Goal: Check status

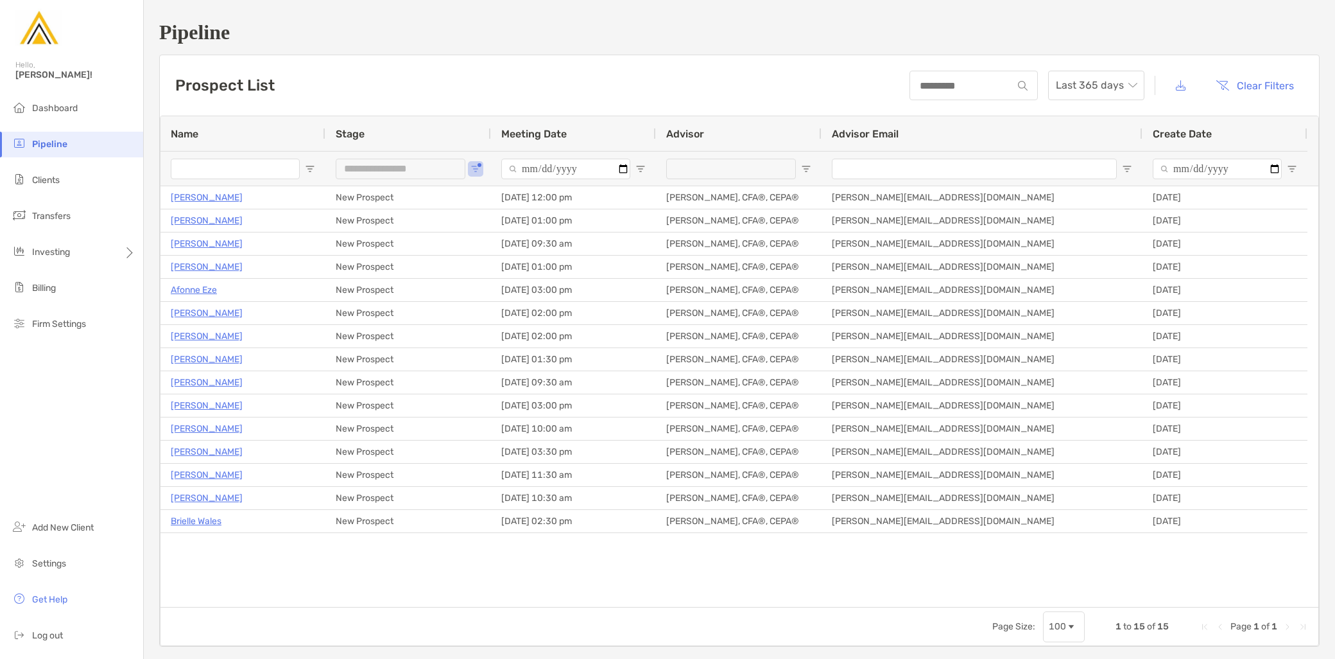
click at [81, 185] on li "Clients" at bounding box center [71, 181] width 143 height 26
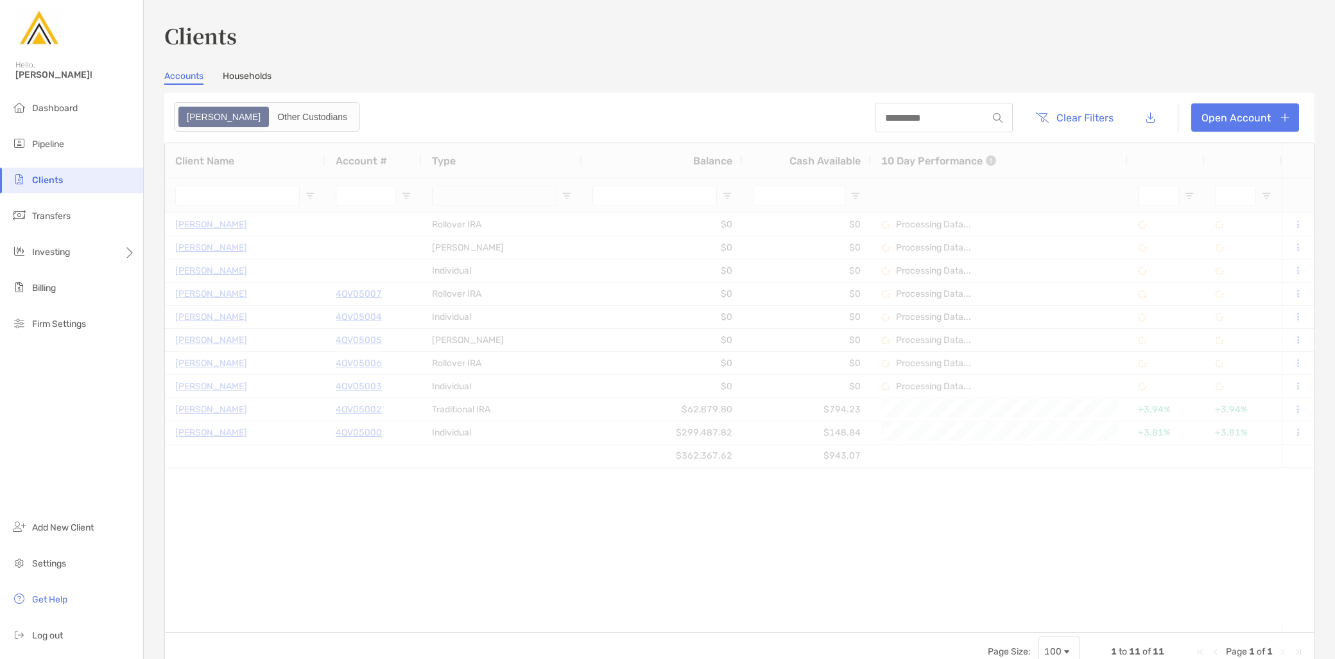
type input "*********"
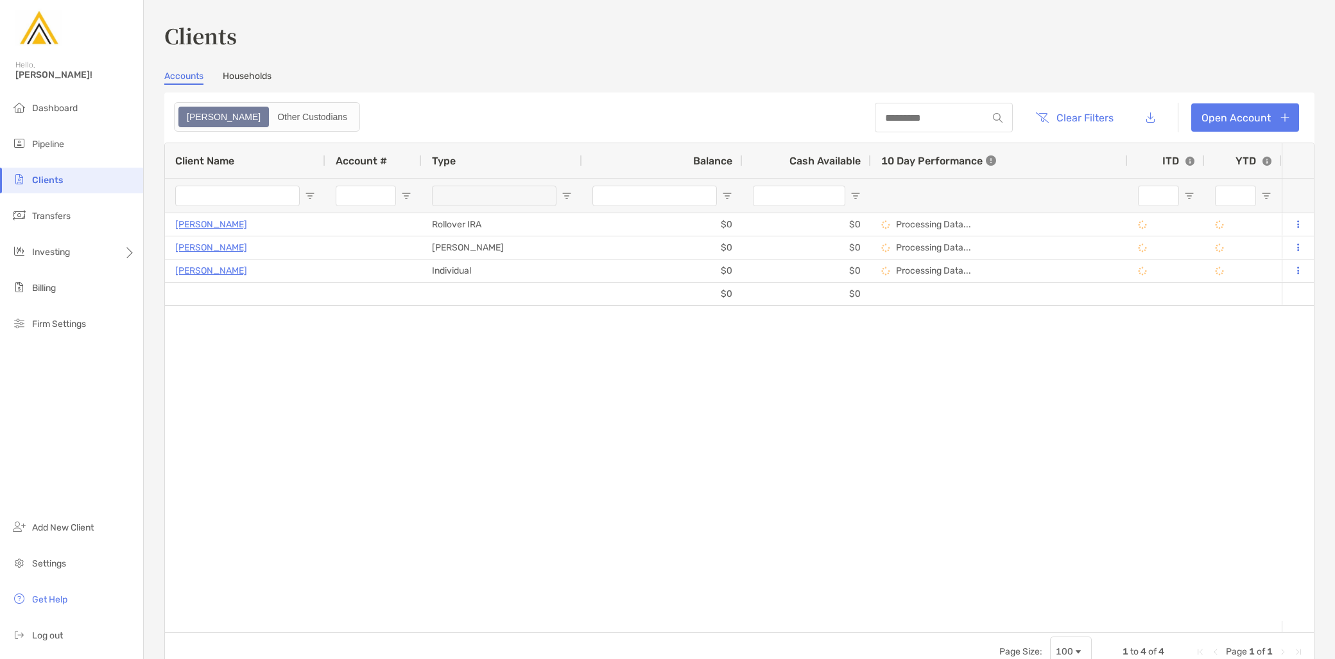
click at [245, 83] on link "Households" at bounding box center [247, 78] width 49 height 14
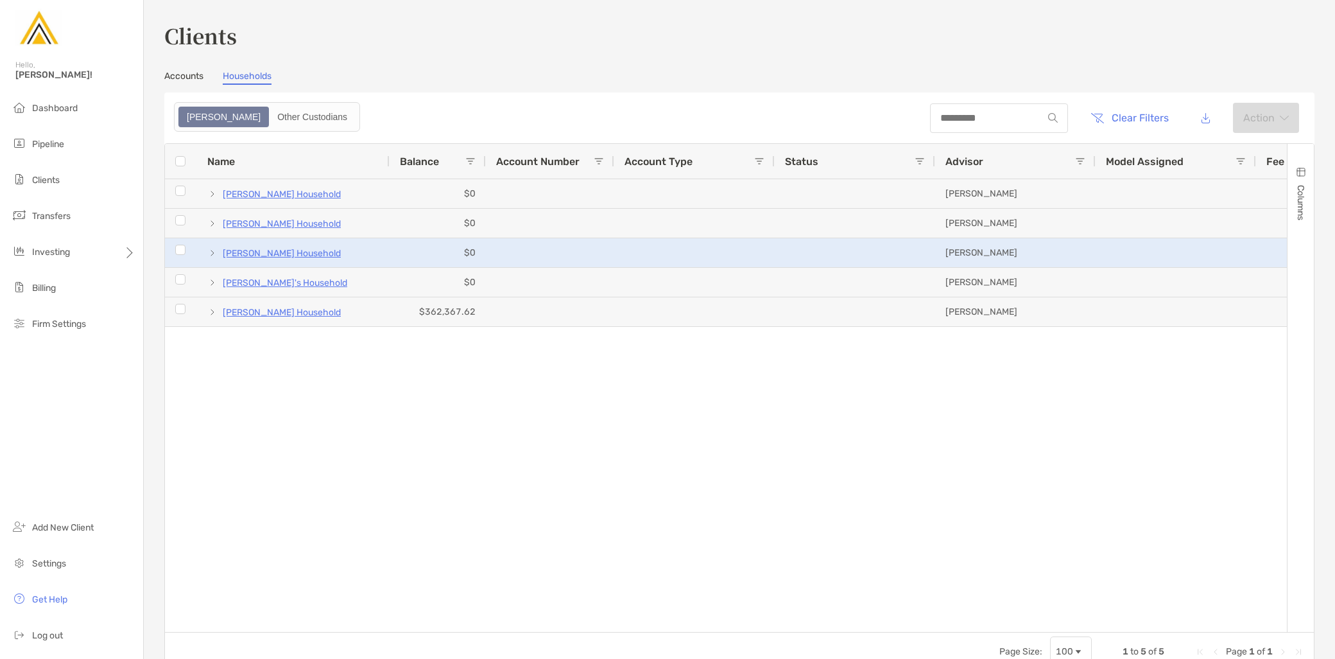
click at [208, 251] on span at bounding box center [212, 253] width 10 height 10
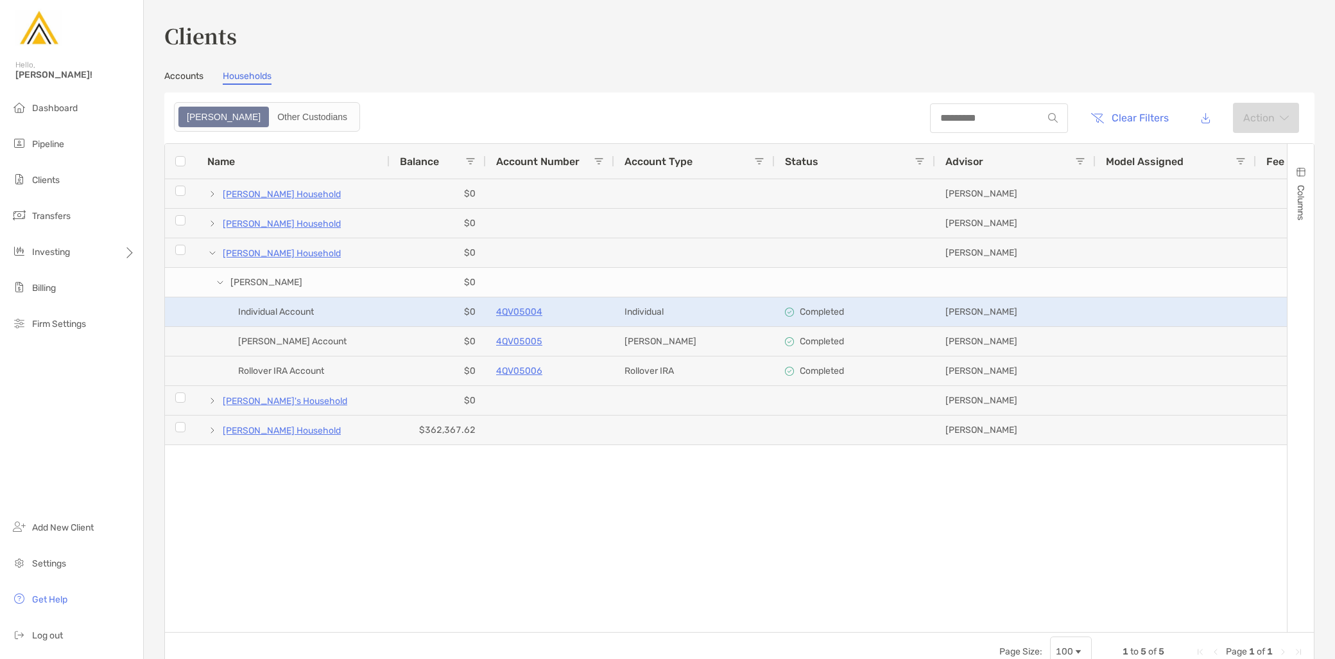
click at [514, 309] on p "4QV05004" at bounding box center [519, 312] width 46 height 16
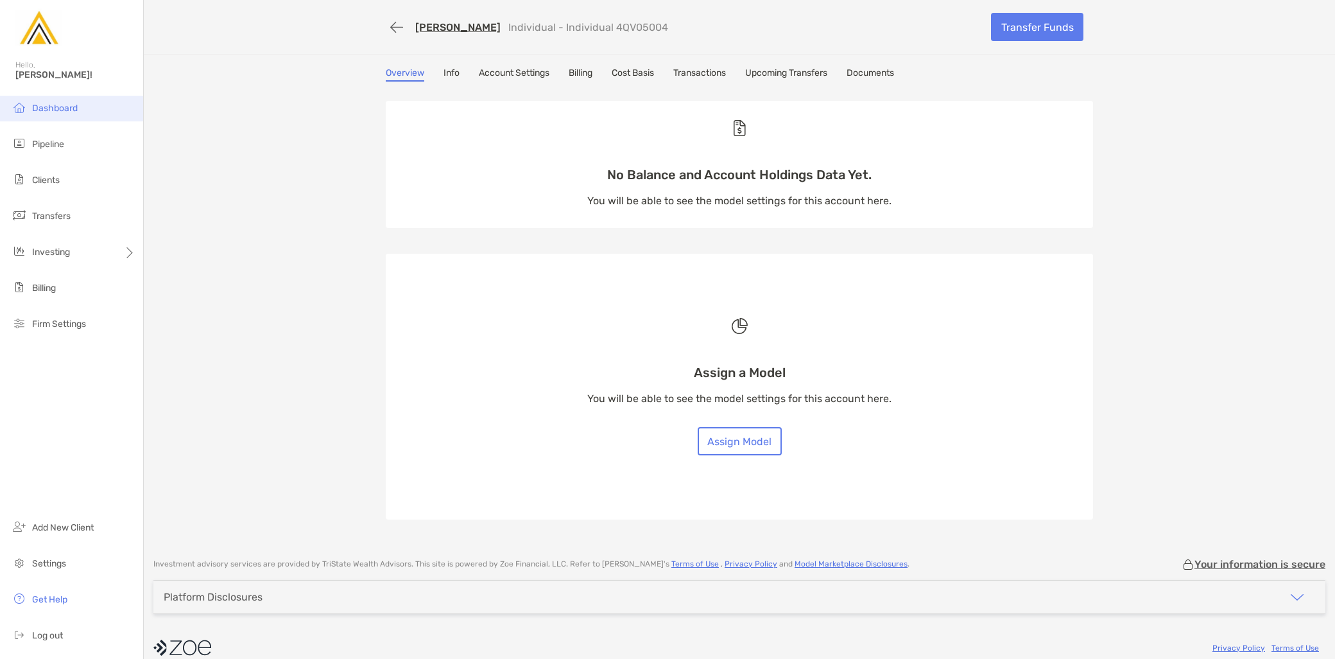
click at [66, 109] on span "Dashboard" at bounding box center [55, 108] width 46 height 11
